Goal: Task Accomplishment & Management: Manage account settings

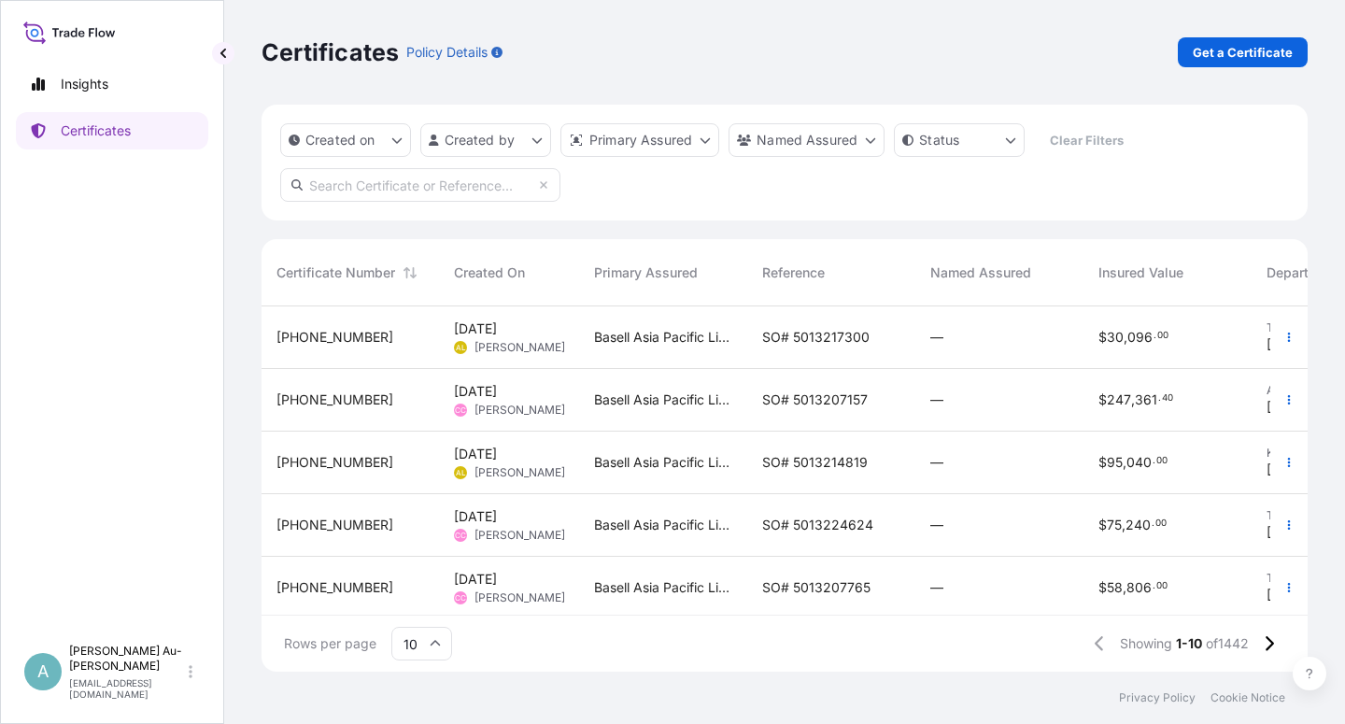
scroll to position [360, 1030]
click at [351, 194] on input "text" at bounding box center [420, 185] width 280 height 34
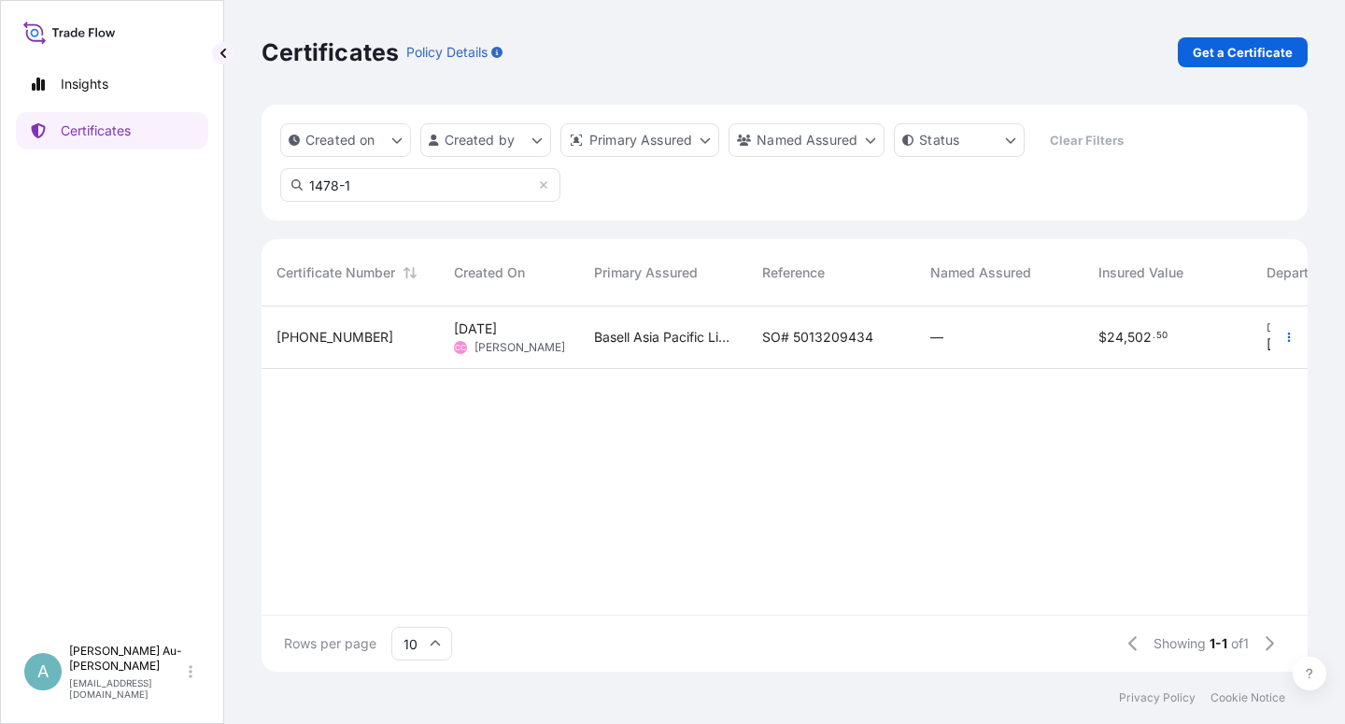
type input "1478-1"
click at [788, 330] on span "SO# 5013209434" at bounding box center [817, 337] width 111 height 19
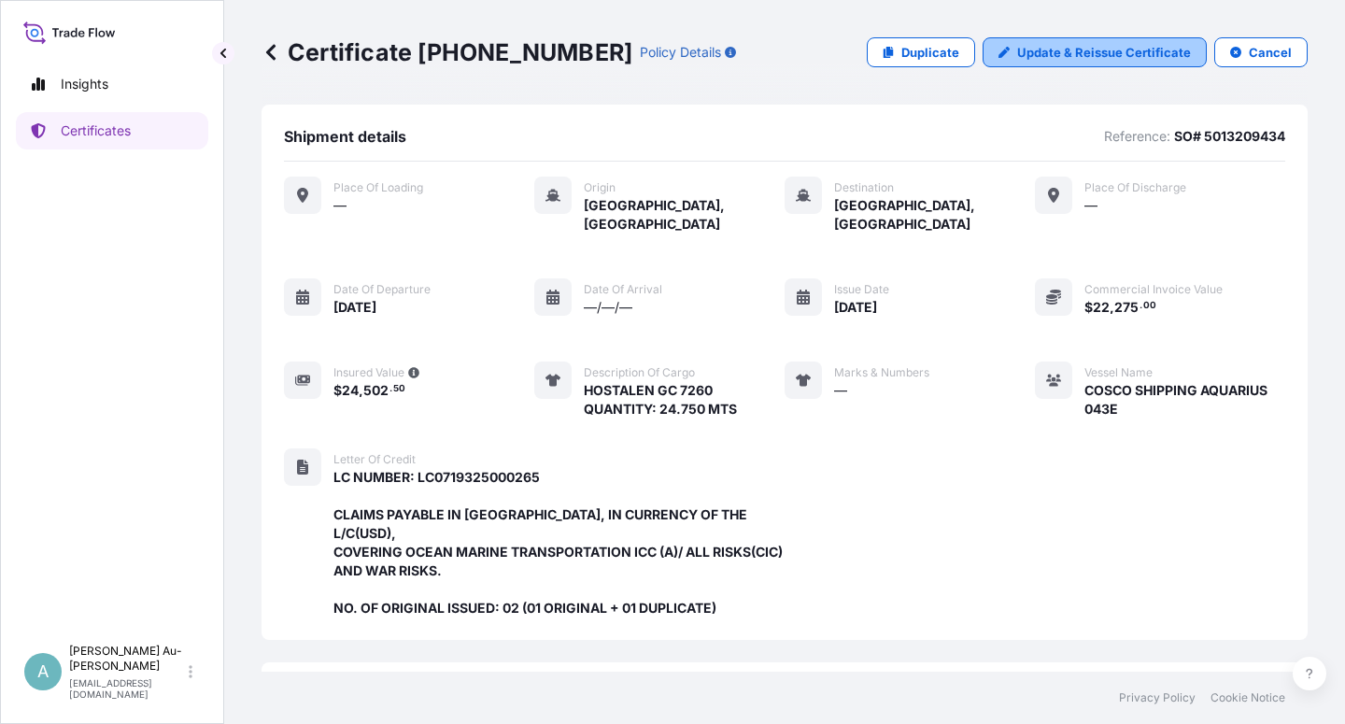
click at [1029, 59] on p "Update & Reissue Certificate" at bounding box center [1104, 52] width 174 height 19
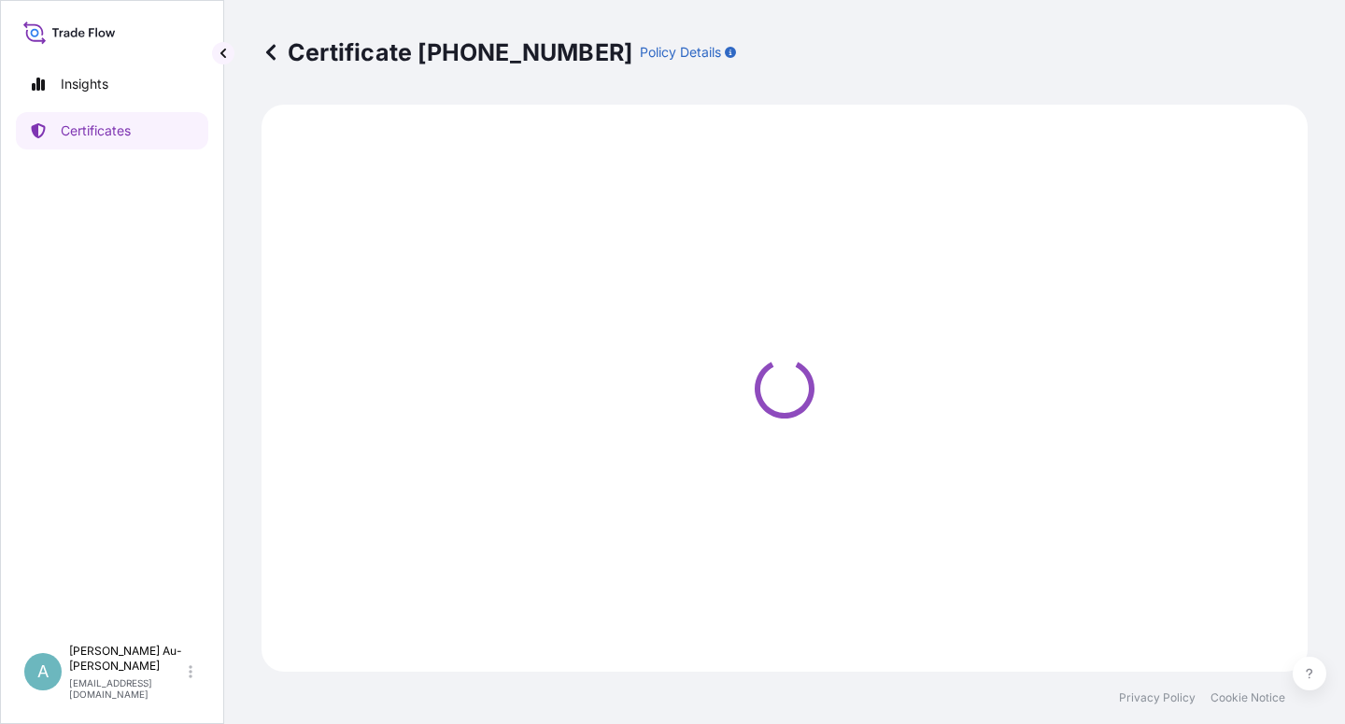
select select "Sea"
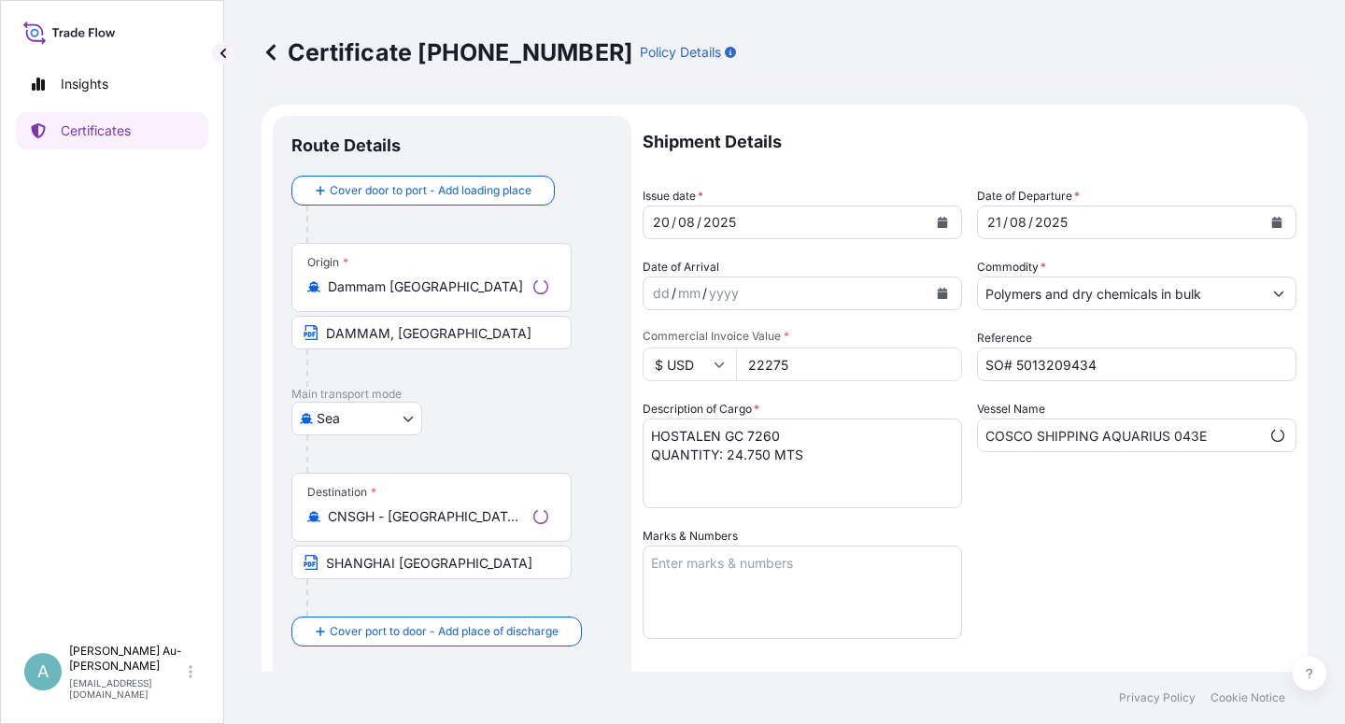
select select "32034"
click at [937, 218] on icon "Calendar" at bounding box center [942, 222] width 11 height 11
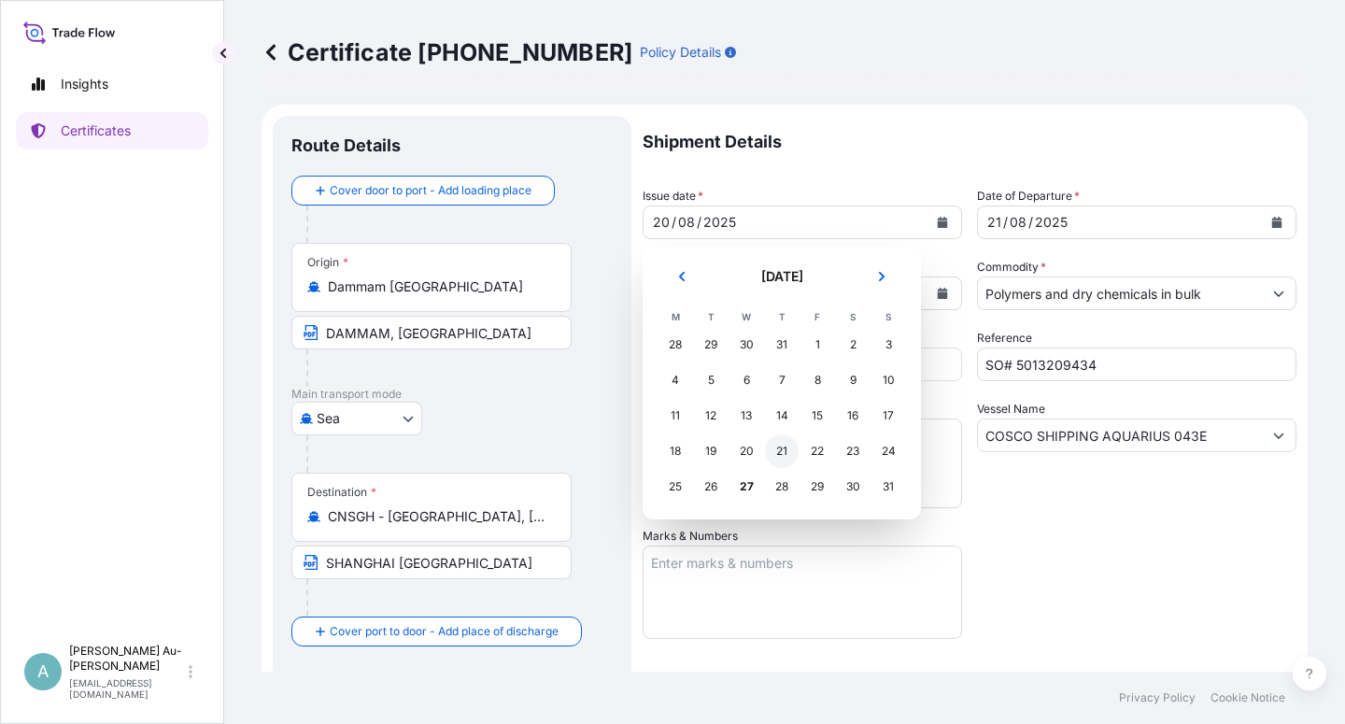
click at [785, 449] on div "21" at bounding box center [782, 451] width 34 height 34
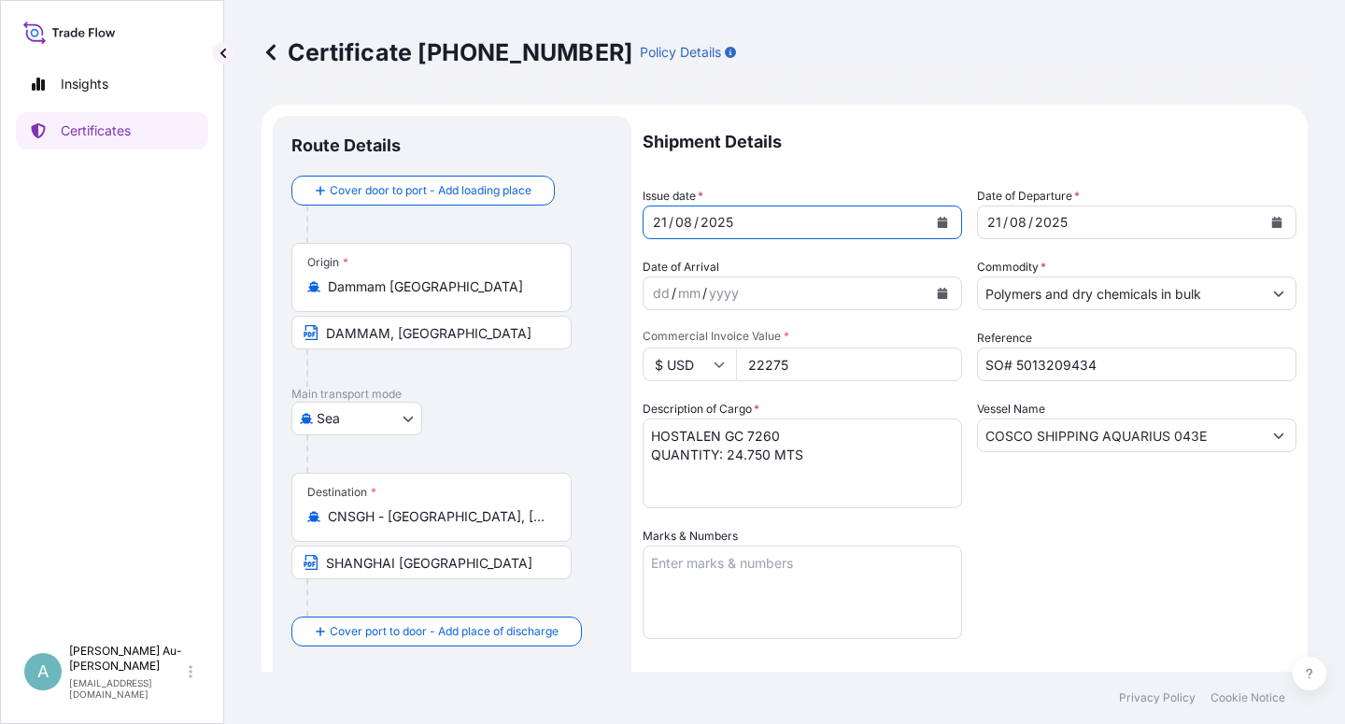
click at [1265, 231] on button "Calendar" at bounding box center [1277, 222] width 30 height 30
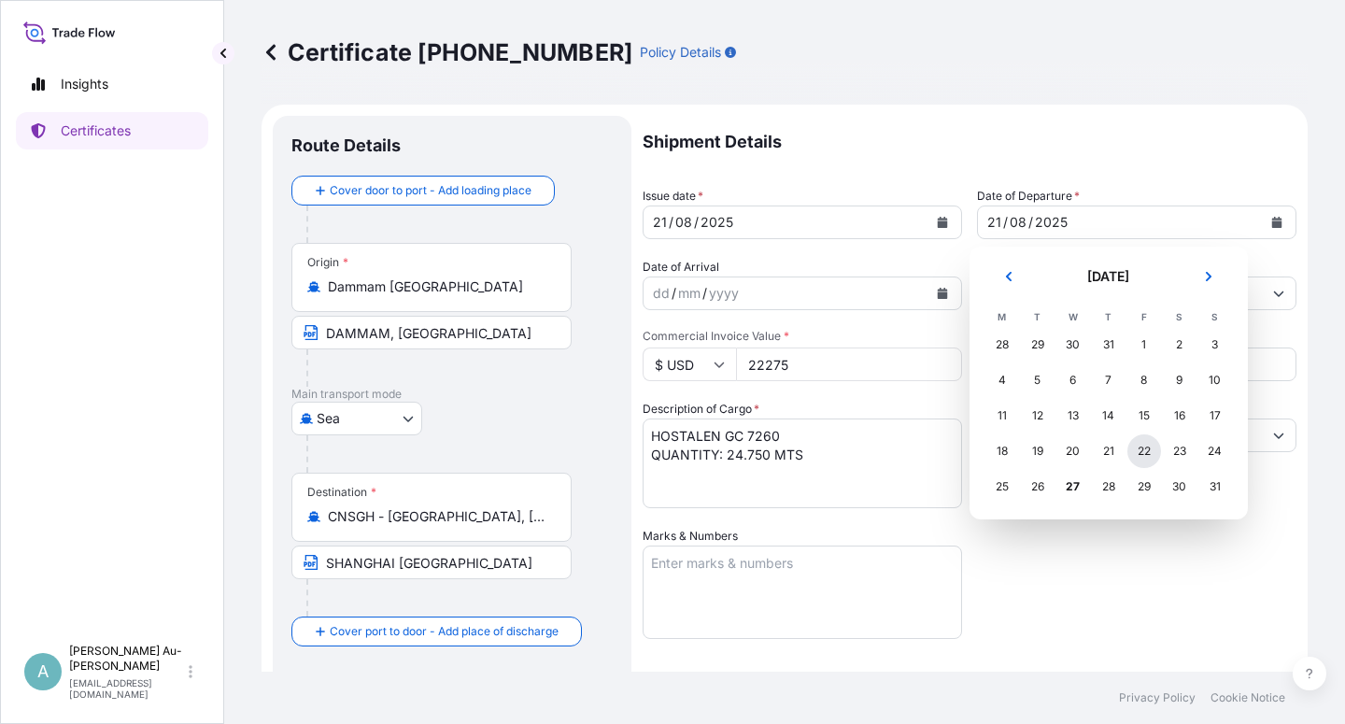
click at [1144, 452] on div "22" at bounding box center [1145, 451] width 34 height 34
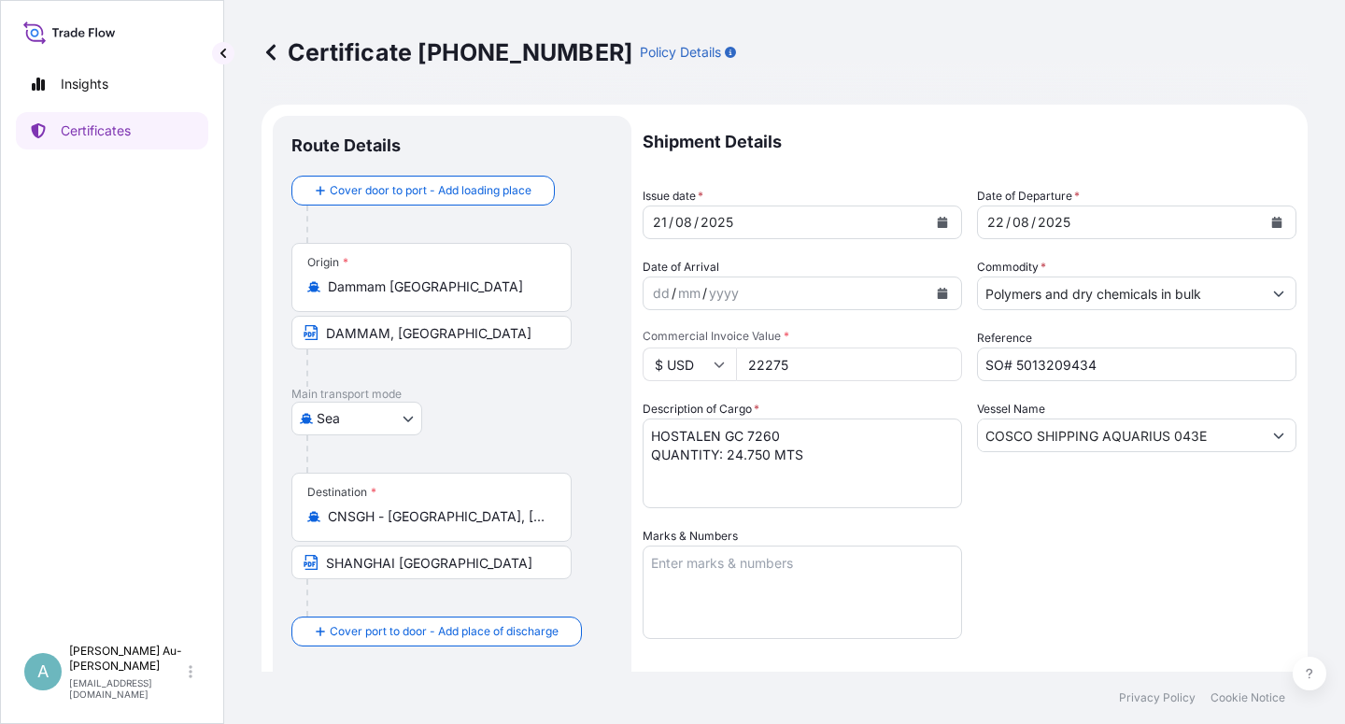
click at [1124, 528] on div "Shipment Details Issue date * [DATE] Date of Departure * [DATE] Date of Arrival…" at bounding box center [970, 596] width 654 height 961
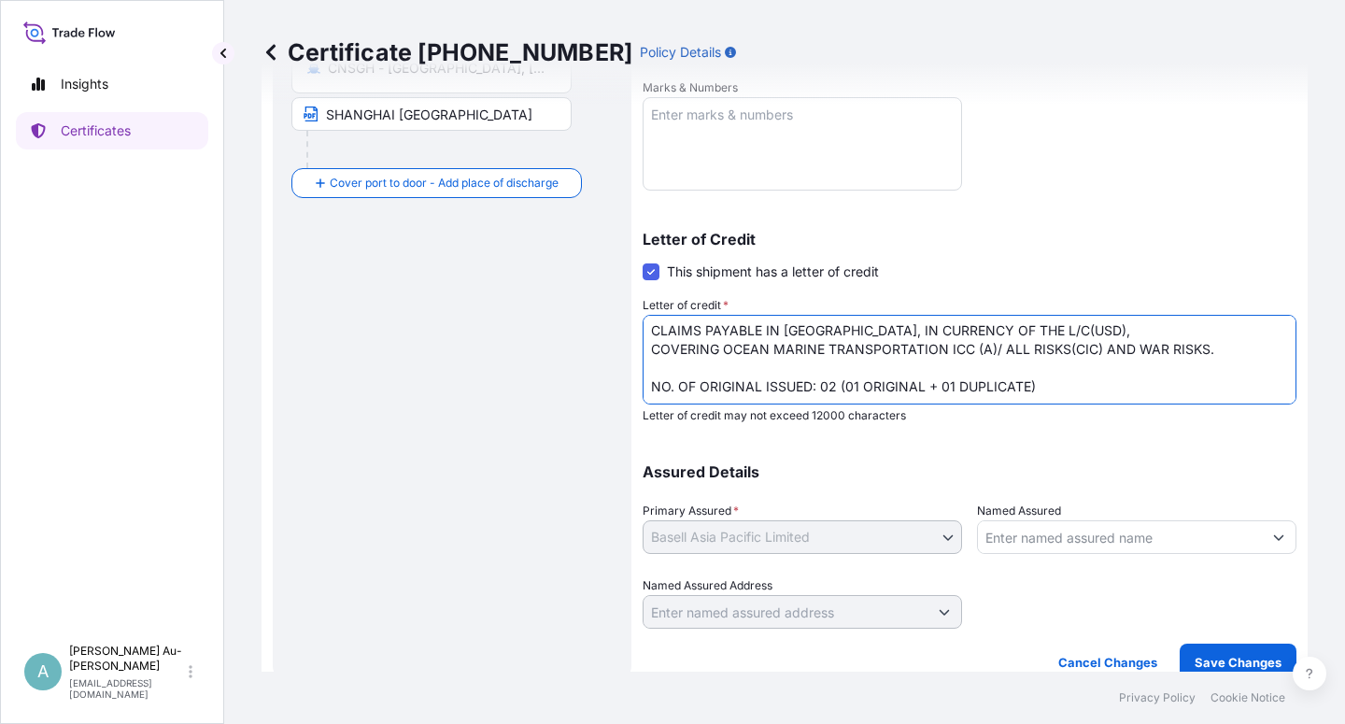
scroll to position [27, 0]
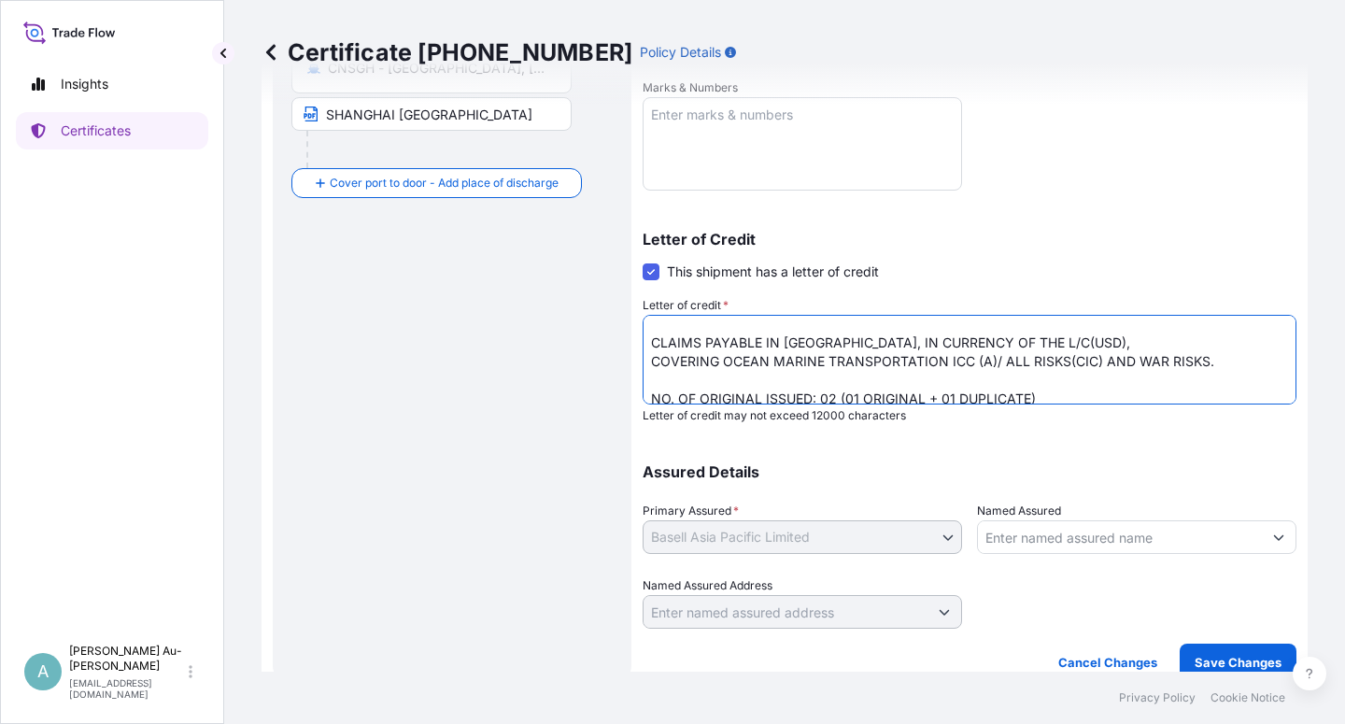
click at [1095, 363] on textarea "LC NUMBER: LC0719325000265 CLAIMS PAYABLE IN [GEOGRAPHIC_DATA], IN CURRENCY OF …" at bounding box center [970, 360] width 654 height 90
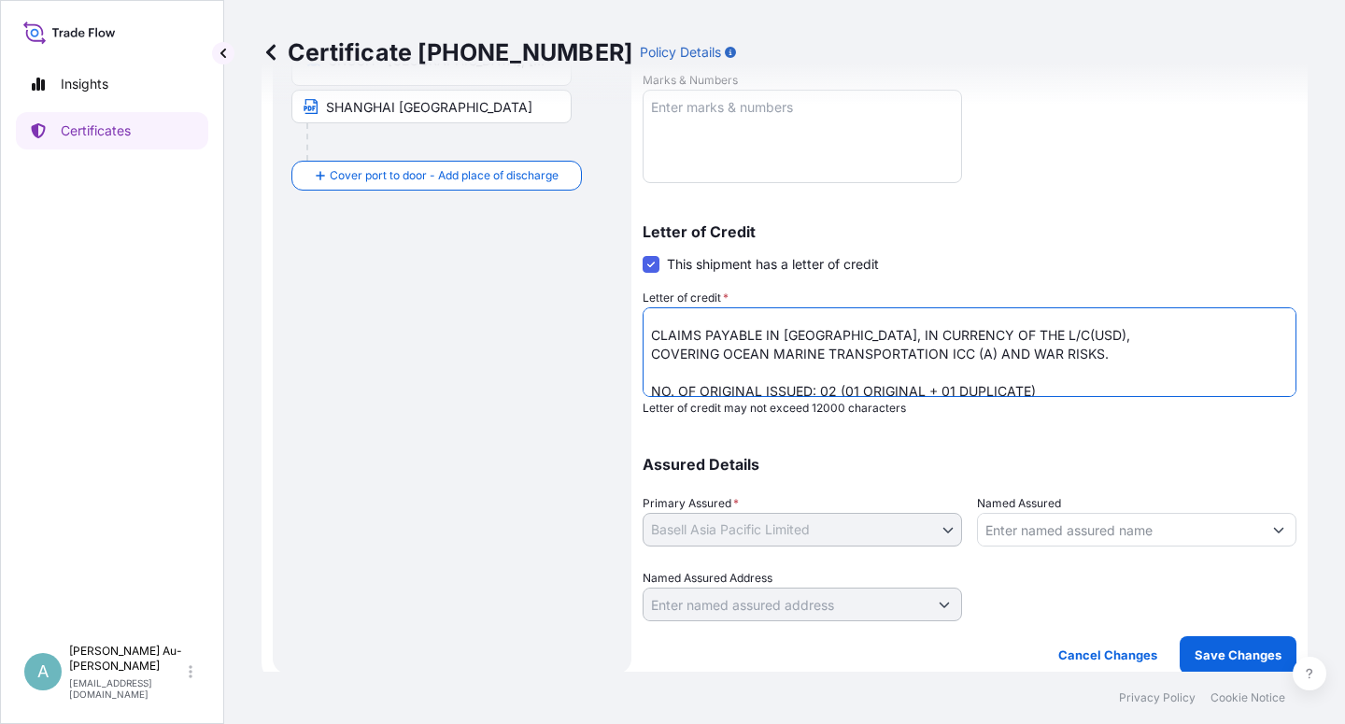
scroll to position [458, 0]
type textarea "LC NUMBER: LC0719325000265 CLAIMS PAYABLE IN [GEOGRAPHIC_DATA], IN CURRENCY OF …"
click at [1195, 646] on p "Save Changes" at bounding box center [1238, 653] width 87 height 19
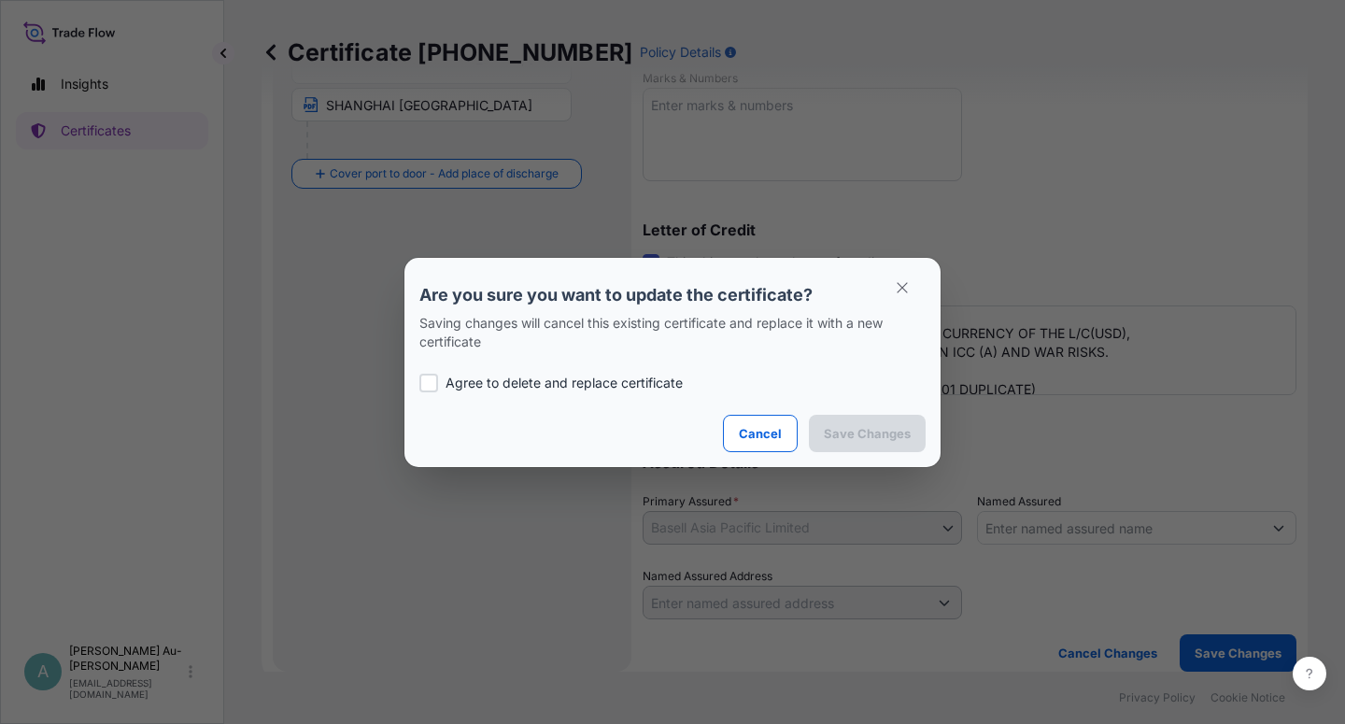
click at [514, 390] on p "Agree to delete and replace certificate" at bounding box center [564, 383] width 237 height 19
checkbox input "true"
click at [870, 432] on p "Save Changes" at bounding box center [867, 433] width 87 height 19
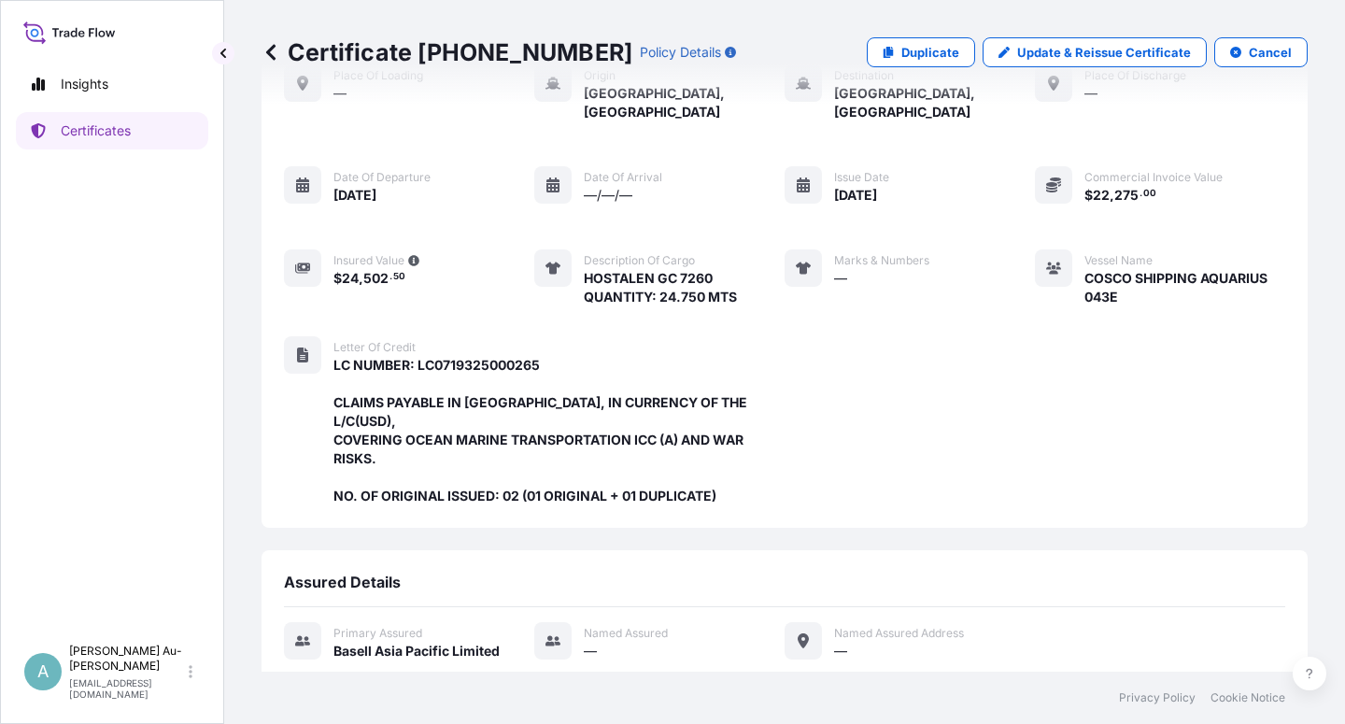
scroll to position [518, 0]
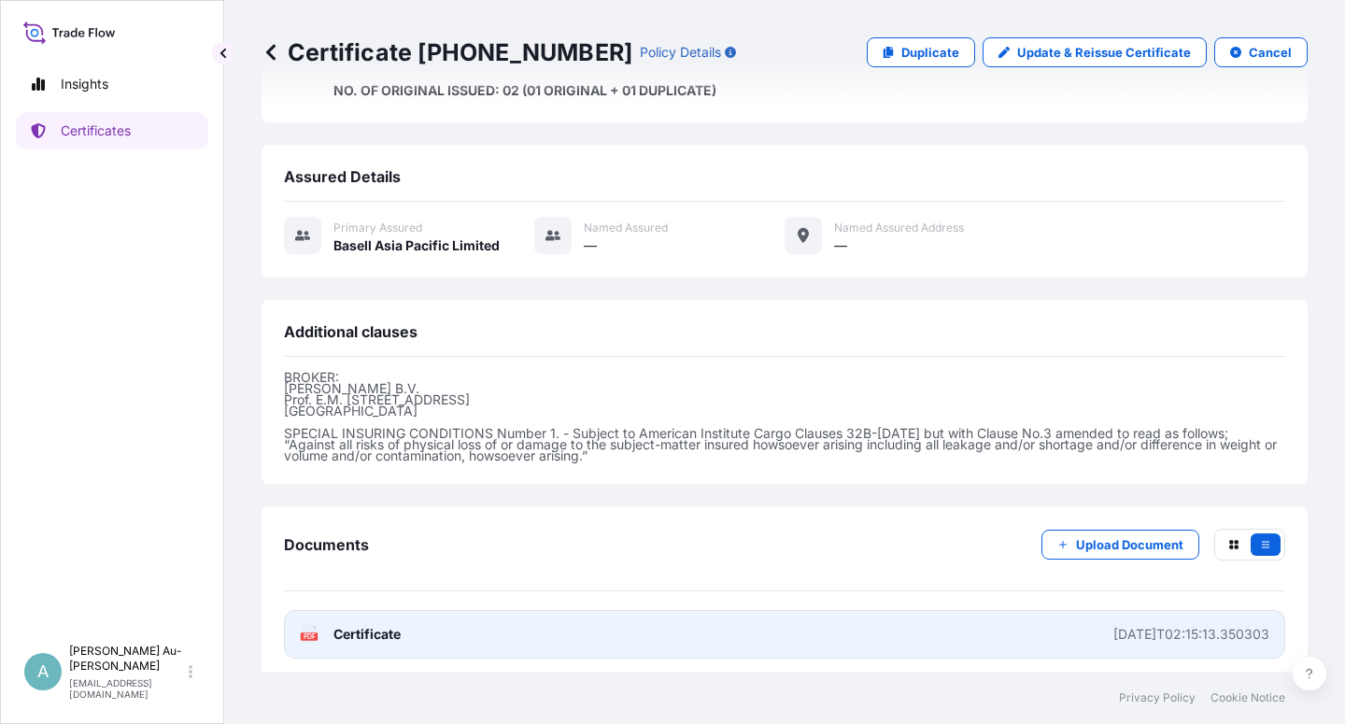
drag, startPoint x: 408, startPoint y: 618, endPoint x: 441, endPoint y: 617, distance: 32.8
click at [412, 618] on link "PDF Certificate [DATE]T02:15:13.350303" at bounding box center [784, 634] width 1001 height 49
